Goal: Information Seeking & Learning: Find specific page/section

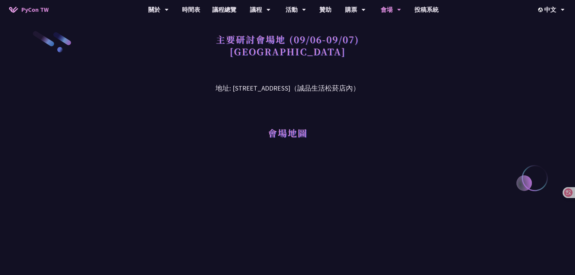
drag, startPoint x: 300, startPoint y: 68, endPoint x: 296, endPoint y: 84, distance: 16.3
click at [300, 68] on div "主要研討會場地 (09/06-09/07) [GEOGRAPHIC_DATA]" at bounding box center [288, 52] width 314 height 44
click at [251, 90] on h3 "地址: [STREET_ADDRESS]（誠品生活松菸店內）" at bounding box center [288, 84] width 314 height 20
click at [256, 91] on h3 "地址: [STREET_ADDRESS]（誠品生活松菸店內）" at bounding box center [288, 84] width 314 height 20
click at [263, 91] on h3 "地址: [STREET_ADDRESS]（誠品生活松菸店內）" at bounding box center [288, 84] width 314 height 20
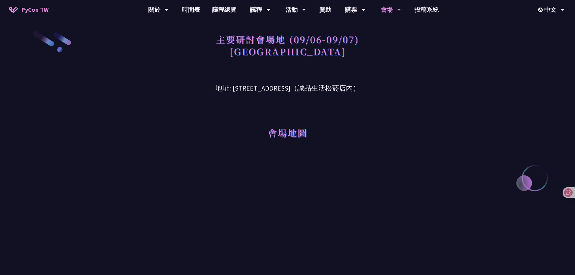
click at [267, 92] on h3 "地址: [STREET_ADDRESS]（誠品生活松菸店內）" at bounding box center [288, 84] width 314 height 20
click at [259, 90] on h3 "地址: [STREET_ADDRESS]（誠品生活松菸店內）" at bounding box center [288, 84] width 314 height 20
click at [278, 55] on h1 "主要研討會場地 (09/06-09/07) [GEOGRAPHIC_DATA]" at bounding box center [287, 45] width 143 height 30
click at [263, 54] on h1 "主要研討會場地 (09/06-09/07) [GEOGRAPHIC_DATA]" at bounding box center [287, 45] width 143 height 30
drag, startPoint x: 255, startPoint y: 54, endPoint x: 326, endPoint y: 54, distance: 71.2
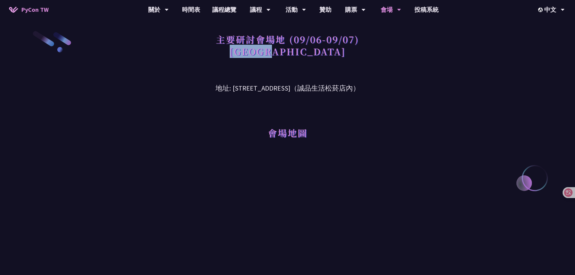
click at [320, 54] on h1 "主要研討會場地 (09/06-09/07) [GEOGRAPHIC_DATA]" at bounding box center [287, 45] width 143 height 30
drag, startPoint x: 261, startPoint y: 65, endPoint x: 276, endPoint y: 90, distance: 29.2
click at [261, 66] on div "主要研討會場地 (09/06-09/07) [GEOGRAPHIC_DATA]" at bounding box center [288, 52] width 314 height 44
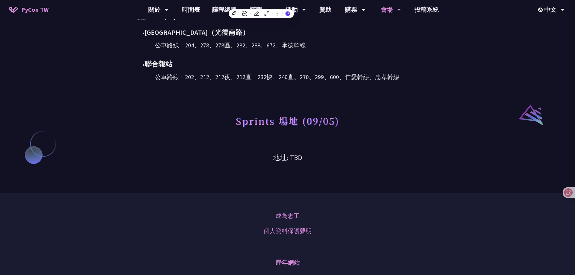
scroll to position [550, 0]
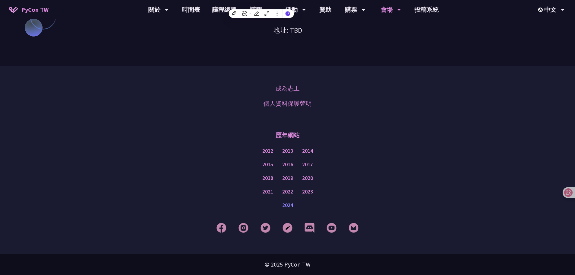
click at [287, 209] on link "2024" at bounding box center [287, 206] width 11 height 8
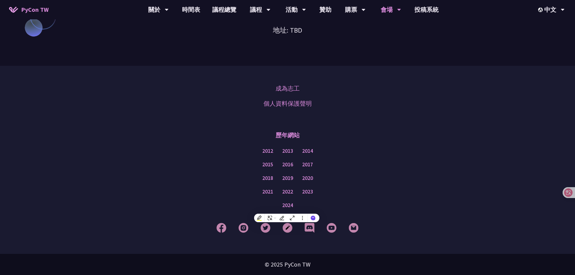
drag, startPoint x: 498, startPoint y: 31, endPoint x: 492, endPoint y: 32, distance: 6.4
